Goal: Find specific fact: Find specific fact

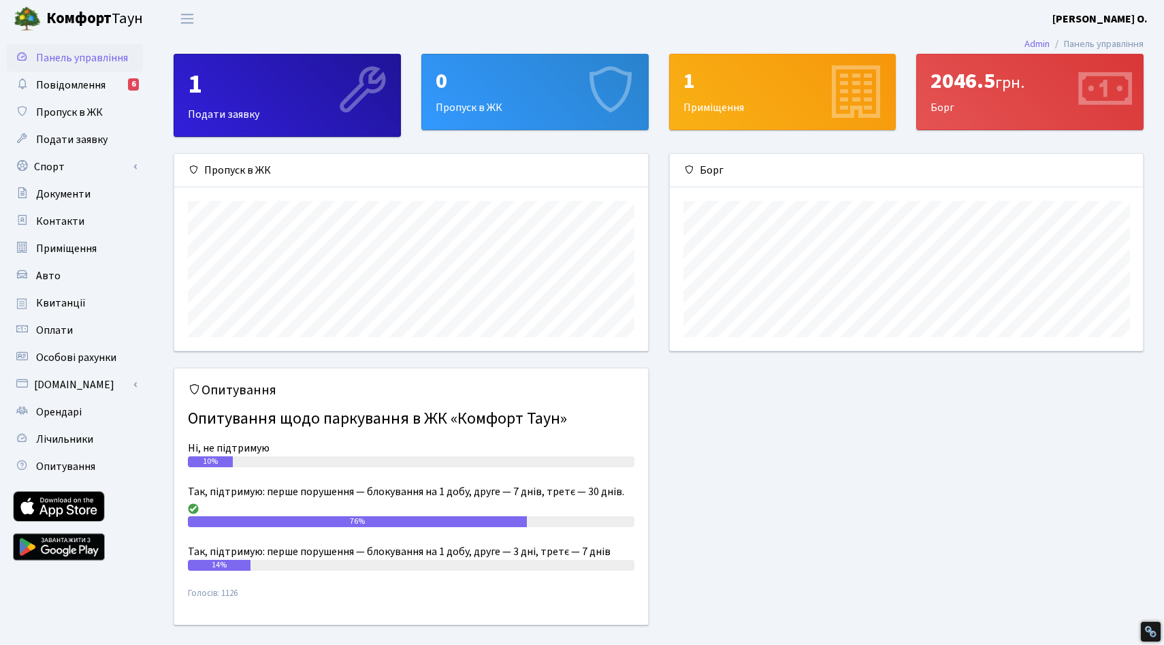
scroll to position [197, 473]
click at [90, 226] on link "Контакти" at bounding box center [75, 221] width 136 height 27
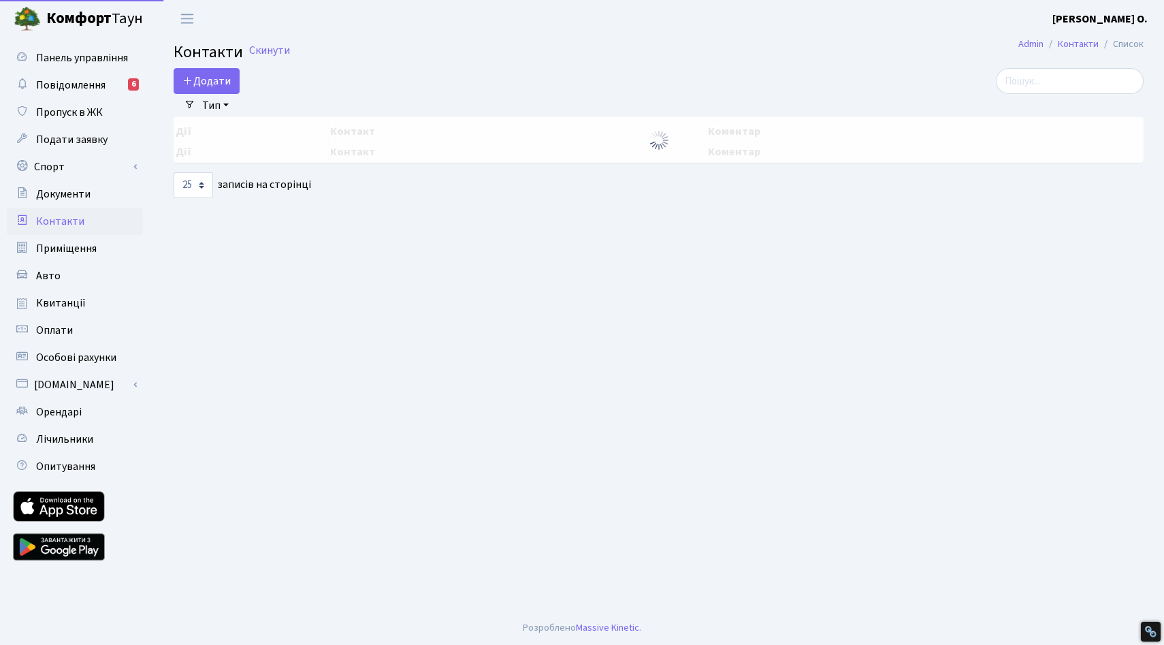
select select "25"
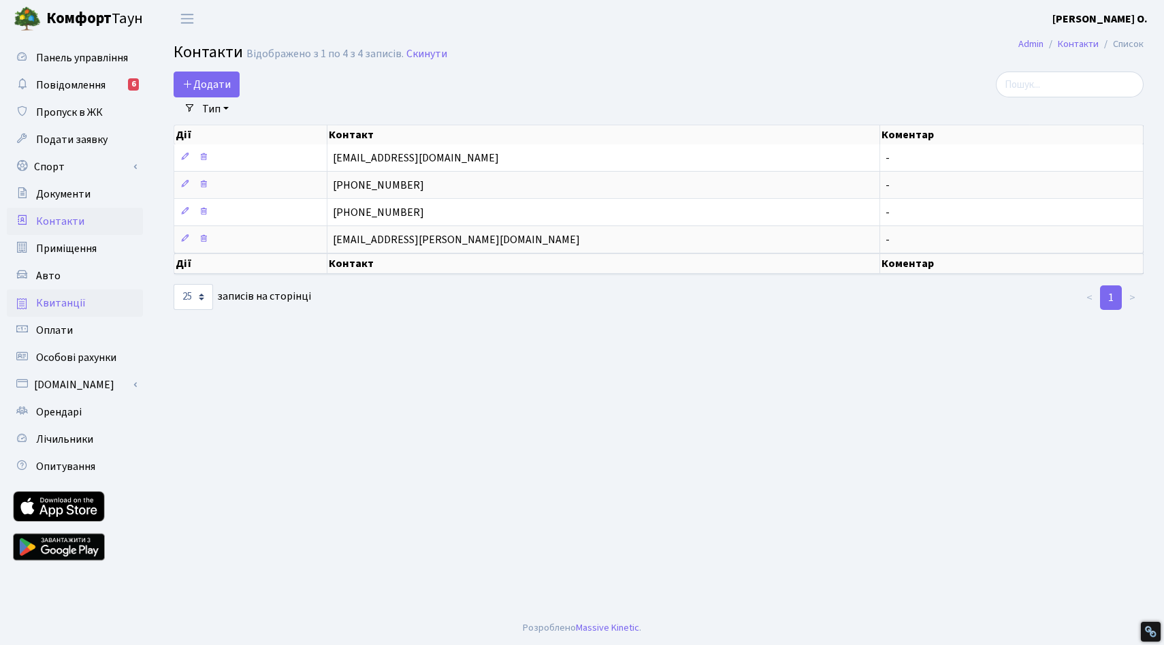
click at [69, 305] on span "Квитанції" at bounding box center [61, 302] width 50 height 15
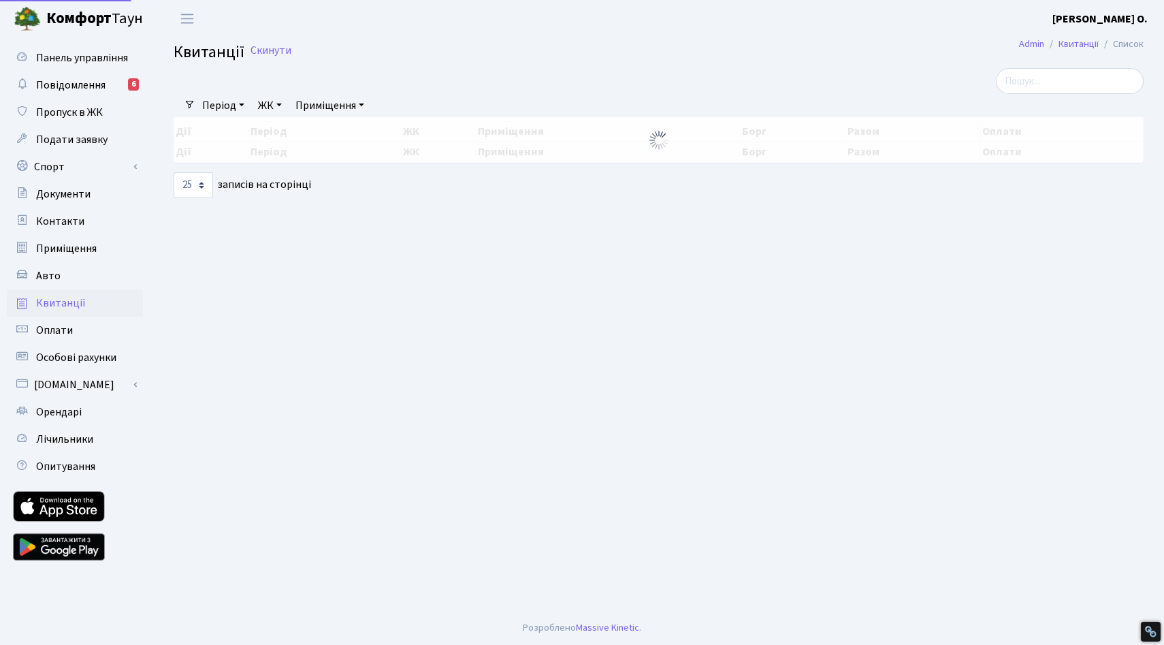
select select "25"
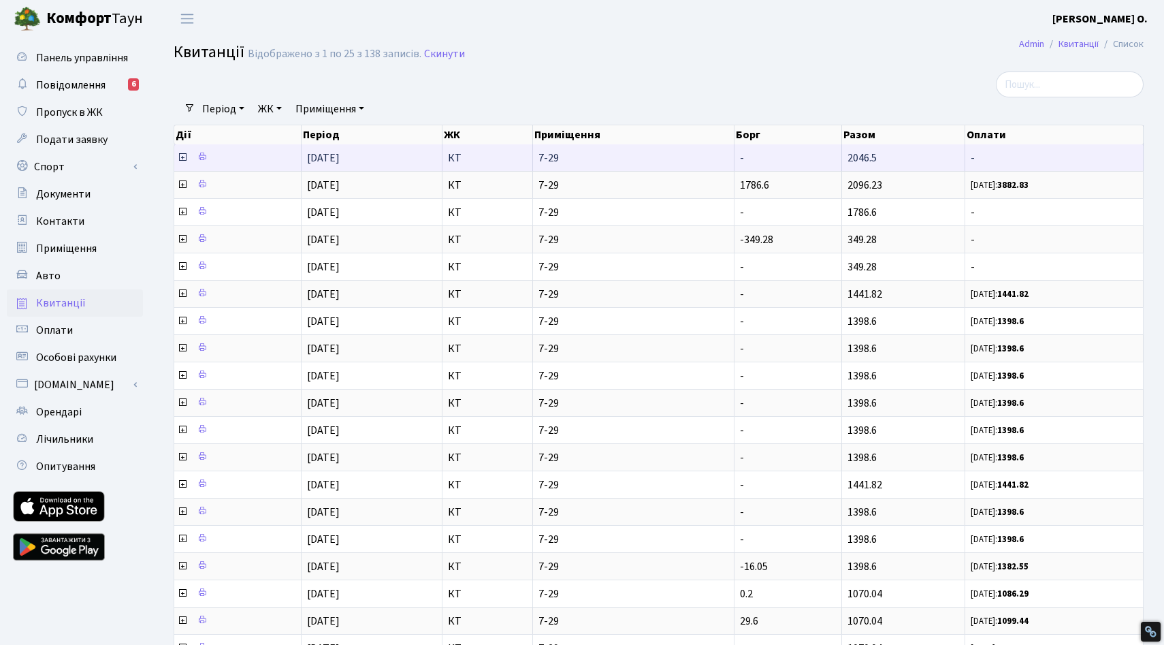
click at [183, 157] on icon at bounding box center [182, 157] width 11 height 11
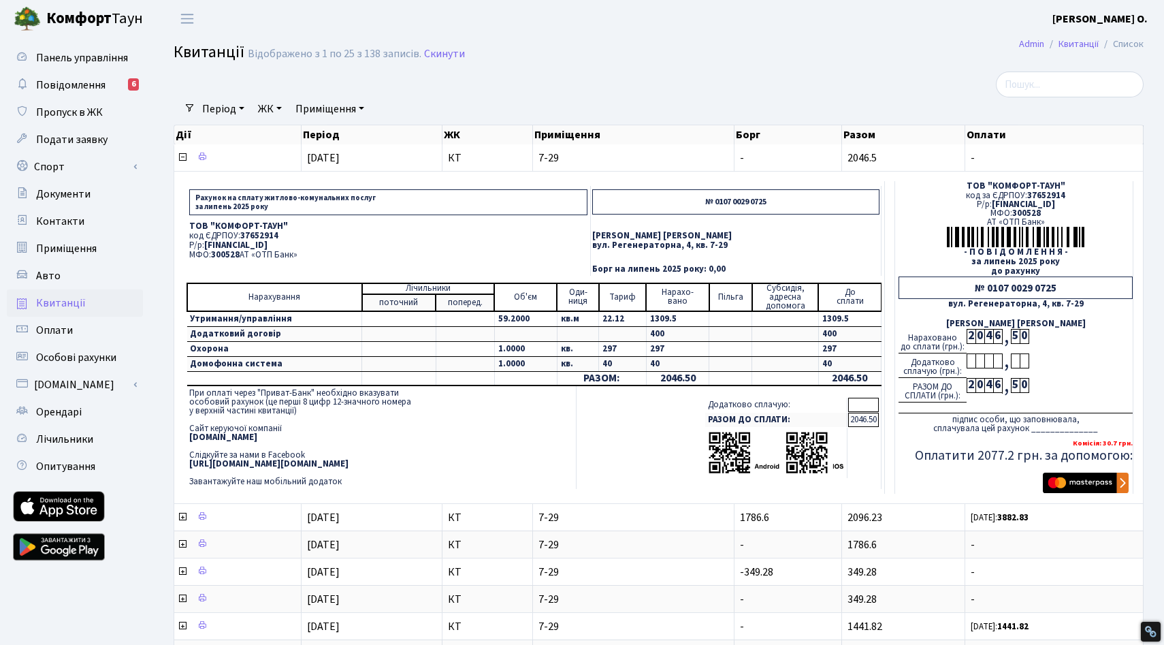
click at [267, 244] on span "[FINANCIAL_ID]" at bounding box center [235, 245] width 63 height 12
copy span "[FINANCIAL_ID]"
